Goal: Task Accomplishment & Management: Use online tool/utility

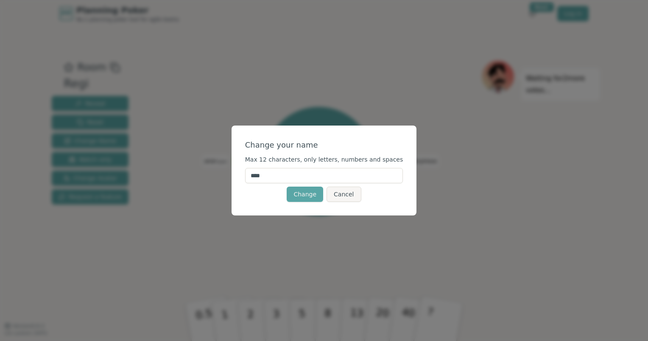
drag, startPoint x: 288, startPoint y: 178, endPoint x: 243, endPoint y: 169, distance: 46.2
click at [243, 169] on div "Change your name Max 12 characters, only letters, numbers and spaces **** Chang…" at bounding box center [324, 171] width 185 height 90
type input "**"
click at [309, 196] on button "Change" at bounding box center [305, 194] width 36 height 15
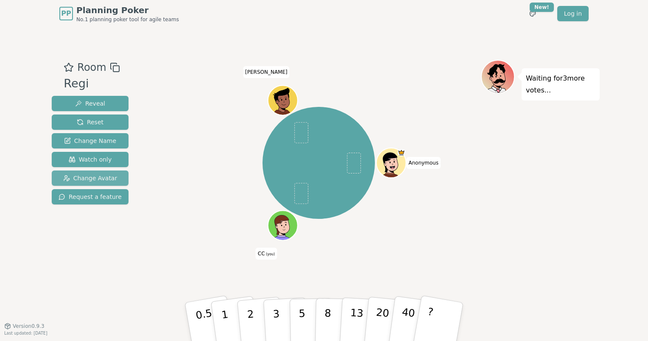
click at [76, 175] on span "Change Avatar" at bounding box center [90, 178] width 54 height 8
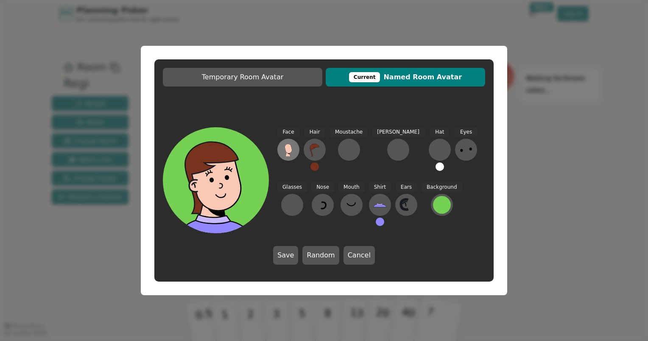
click at [287, 157] on button at bounding box center [288, 150] width 22 height 22
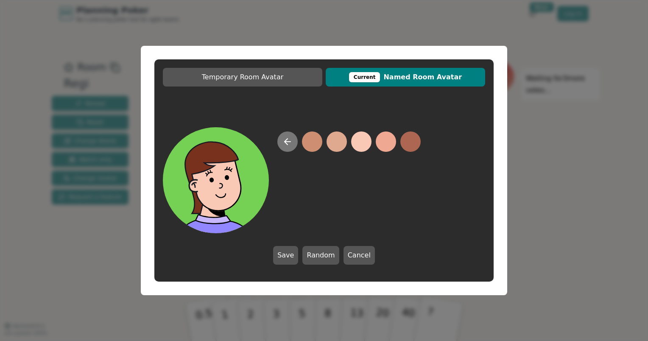
click at [294, 146] on button at bounding box center [287, 142] width 20 height 20
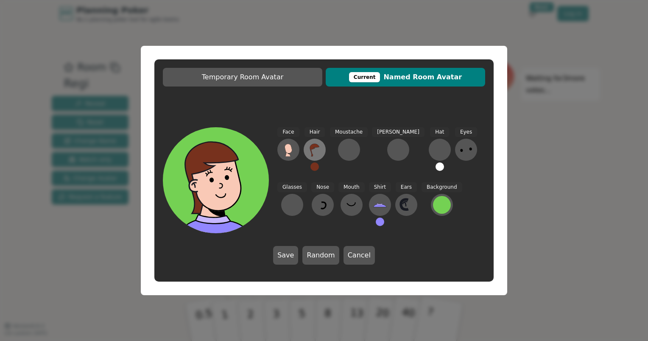
click at [318, 149] on icon at bounding box center [315, 150] width 14 height 14
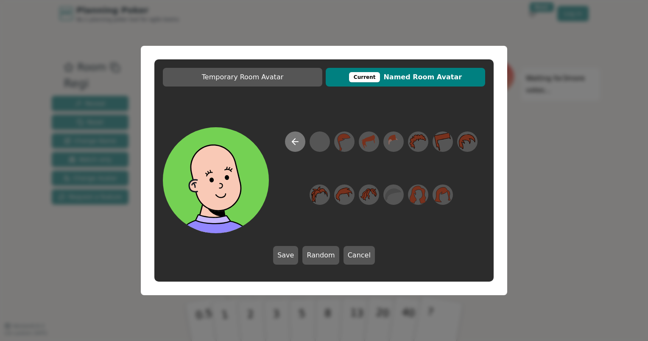
click at [302, 145] on button at bounding box center [295, 142] width 20 height 20
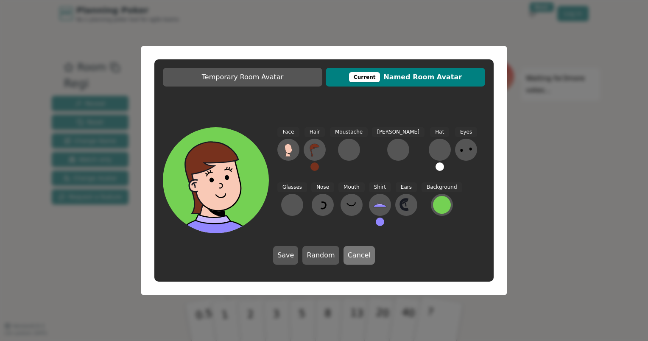
click at [355, 258] on button "Cancel" at bounding box center [359, 255] width 31 height 19
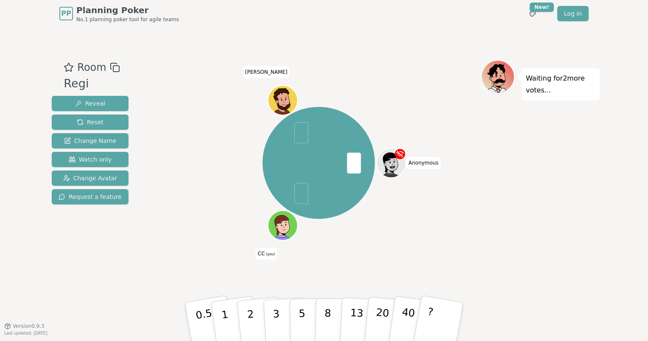
click at [501, 295] on div "Room Regi Reveal Reset Change Name Watch only Change Avatar Request a feature A…" at bounding box center [324, 176] width 552 height 299
click at [226, 306] on button "1" at bounding box center [235, 322] width 50 height 69
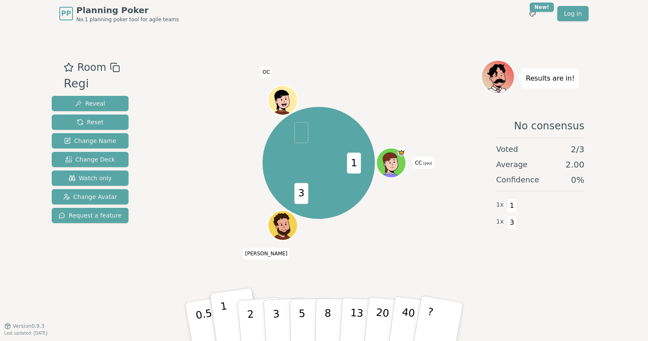
click at [225, 294] on button "1" at bounding box center [235, 322] width 50 height 69
click at [222, 304] on p "1" at bounding box center [226, 323] width 13 height 46
click at [201, 239] on div "1 3 CC (you) Rupert OC" at bounding box center [319, 163] width 325 height 176
click at [111, 117] on button "Reset" at bounding box center [90, 122] width 77 height 15
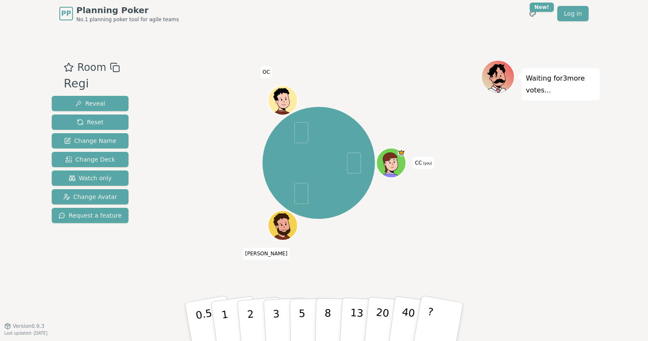
click at [498, 256] on div "Waiting for 3 more votes..." at bounding box center [540, 176] width 119 height 233
click at [373, 263] on div "CC (you) Rupert OC" at bounding box center [319, 176] width 325 height 233
click at [355, 305] on p "13" at bounding box center [357, 321] width 16 height 47
click at [543, 248] on div "Waiting for 2 more votes..." at bounding box center [540, 176] width 119 height 233
click at [205, 306] on p "0.5" at bounding box center [205, 323] width 24 height 48
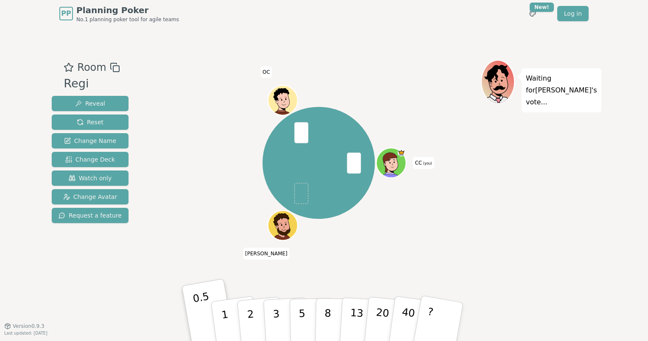
click at [454, 272] on div "CC (you) Rupert OC" at bounding box center [319, 176] width 325 height 233
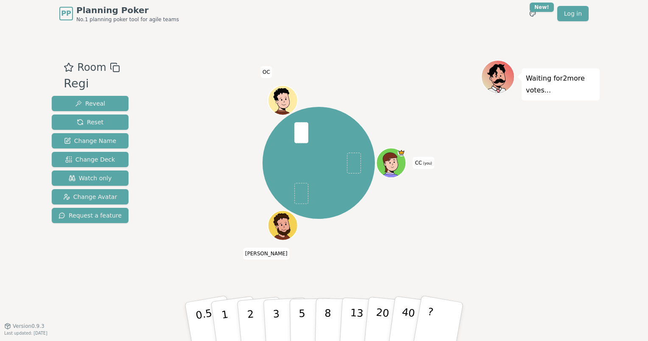
click at [225, 257] on div "CC (you) Rupert OC" at bounding box center [319, 176] width 325 height 233
click at [263, 326] on button "2" at bounding box center [260, 322] width 48 height 67
click at [377, 268] on div "CC (you) Rupert OC" at bounding box center [319, 176] width 325 height 233
click at [329, 308] on p "8" at bounding box center [327, 322] width 7 height 46
click at [183, 231] on div "CC (you) Rupert OC" at bounding box center [319, 163] width 325 height 176
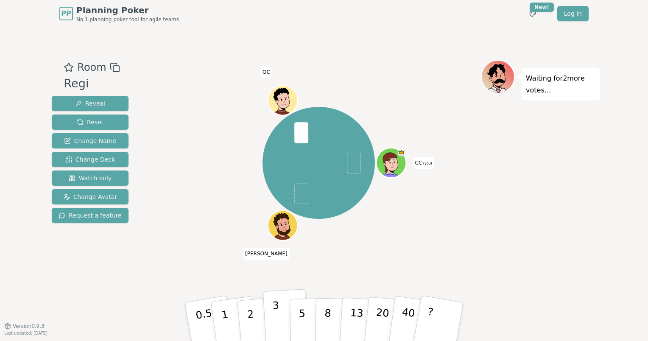
click at [284, 303] on button "3" at bounding box center [286, 322] width 46 height 66
drag, startPoint x: 169, startPoint y: 185, endPoint x: 174, endPoint y: 180, distance: 6.9
click at [169, 185] on div "CC (you) Rupert OC" at bounding box center [319, 163] width 325 height 176
click at [254, 317] on button "2" at bounding box center [260, 322] width 48 height 67
click at [213, 258] on div "CC (you) Rupert OC" at bounding box center [319, 176] width 325 height 233
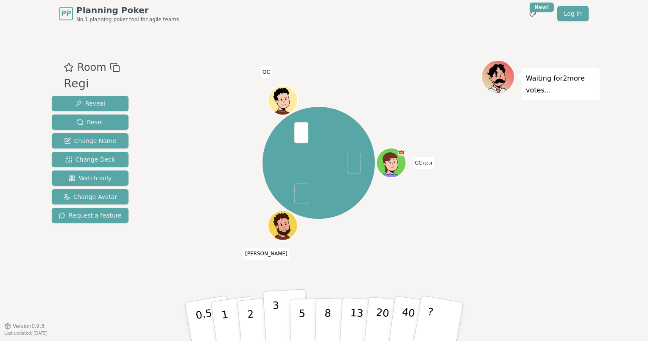
click at [285, 305] on button "3" at bounding box center [286, 322] width 46 height 66
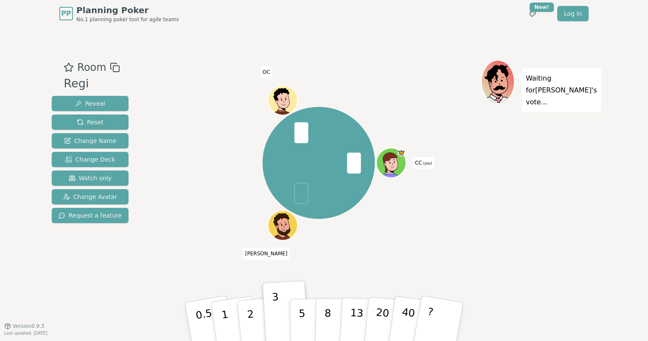
click at [522, 258] on div "Waiting for Rupert 's vote..." at bounding box center [540, 176] width 119 height 233
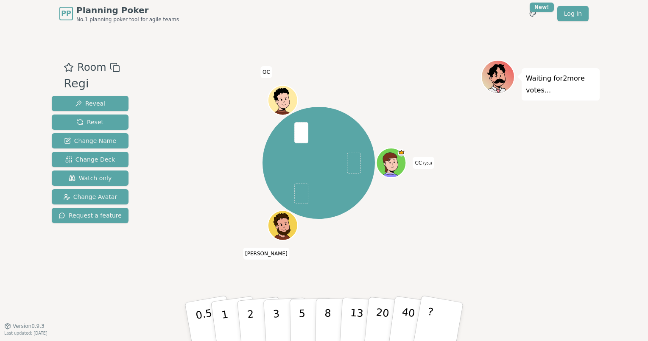
click at [165, 241] on div "CC (you) Rupert OC" at bounding box center [319, 163] width 325 height 176
drag, startPoint x: 168, startPoint y: 267, endPoint x: 192, endPoint y: 272, distance: 24.6
click at [168, 267] on div "CC (you) Rupert OC" at bounding box center [319, 176] width 325 height 233
click at [272, 309] on button "3" at bounding box center [286, 322] width 46 height 66
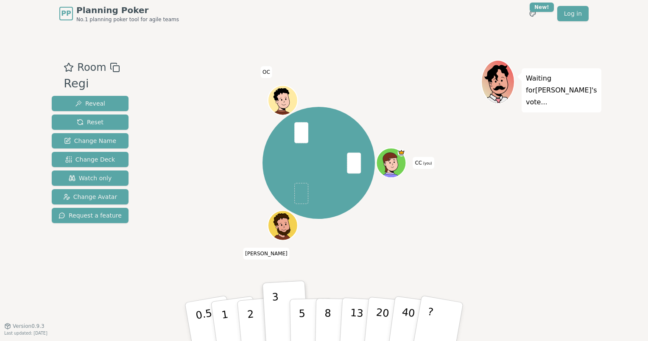
click at [211, 279] on div "CC (you) Rupert OC" at bounding box center [319, 176] width 325 height 233
click at [532, 220] on div "Waiting for Rupert 's vote..." at bounding box center [540, 176] width 119 height 233
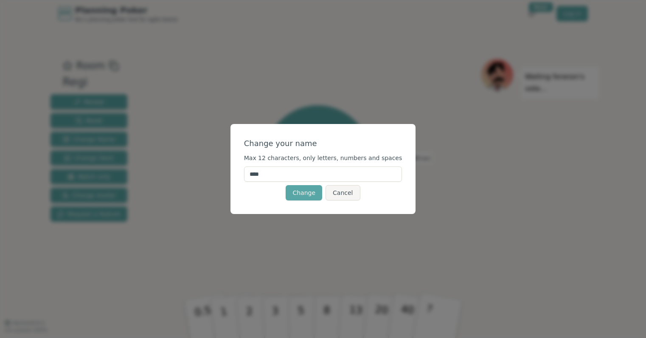
drag, startPoint x: 341, startPoint y: 193, endPoint x: 371, endPoint y: 169, distance: 38.4
click at [341, 193] on button "Cancel" at bounding box center [342, 192] width 34 height 15
